Goal: Information Seeking & Learning: Learn about a topic

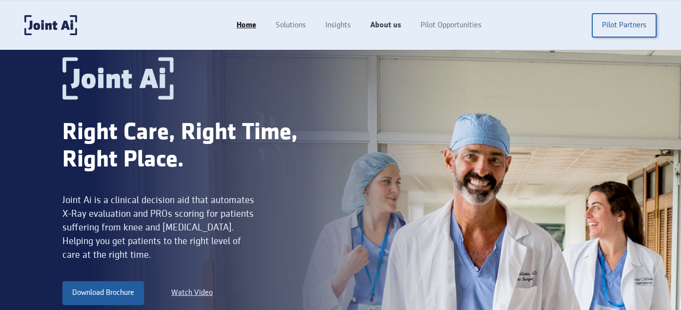
click at [399, 24] on link "About us" at bounding box center [385, 25] width 50 height 19
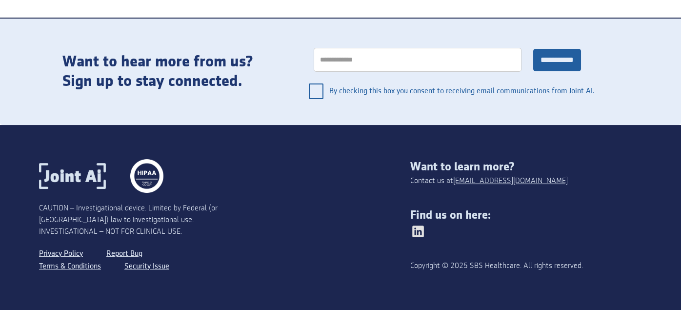
scroll to position [1250, 0]
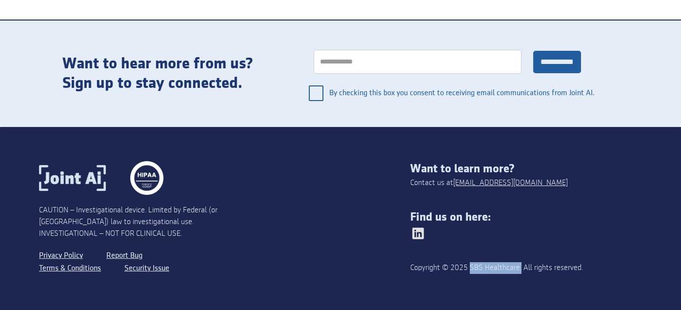
drag, startPoint x: 474, startPoint y: 266, endPoint x: 526, endPoint y: 268, distance: 51.7
click at [526, 268] on div "Copyright © 2025 SBS Healthcare. All rights reserved." at bounding box center [502, 268] width 185 height 12
copy div "SBS Healthcare."
